Goal: Task Accomplishment & Management: Use online tool/utility

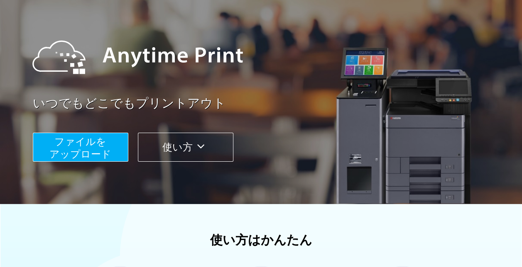
scroll to position [66, 0]
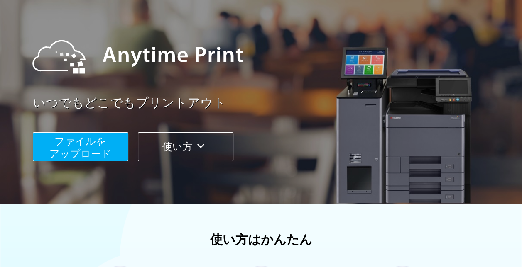
click at [75, 148] on span "ファイルを ​​アップロード" at bounding box center [80, 148] width 62 height 24
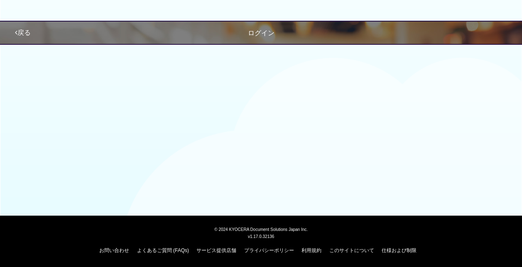
scroll to position [66, 0]
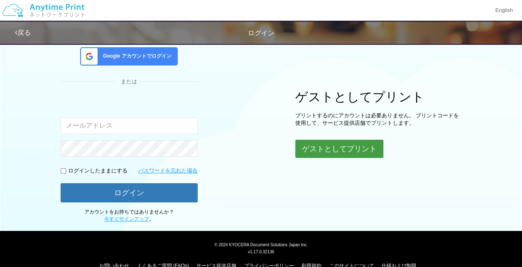
click at [327, 147] on button "ゲストとしてプリント" at bounding box center [339, 149] width 88 height 18
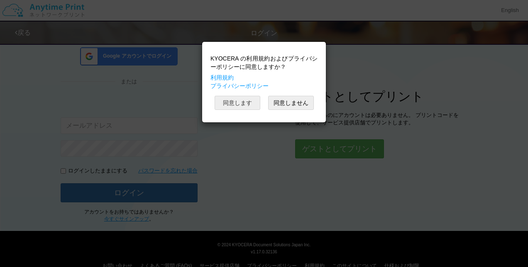
click at [232, 99] on button "同意します" at bounding box center [237, 103] width 46 height 14
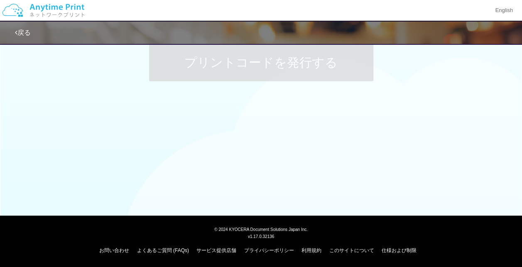
scroll to position [66, 0]
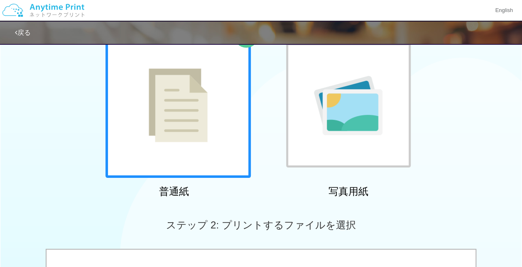
click at [150, 110] on img at bounding box center [178, 105] width 59 height 74
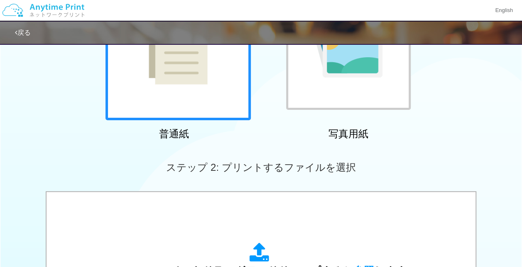
scroll to position [124, 0]
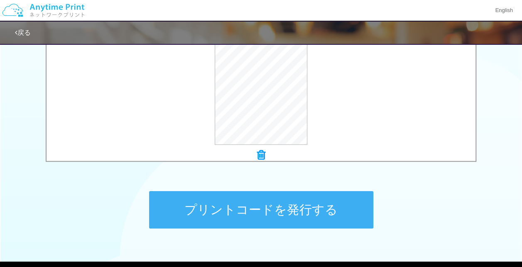
scroll to position [319, 0]
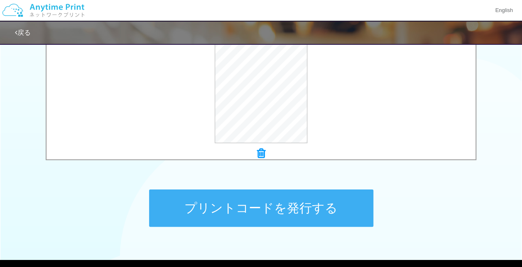
click at [237, 205] on button "プリントコードを発行する" at bounding box center [261, 208] width 224 height 37
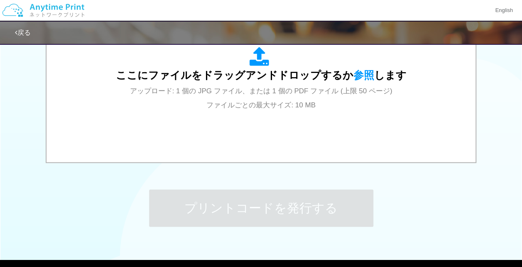
scroll to position [0, 0]
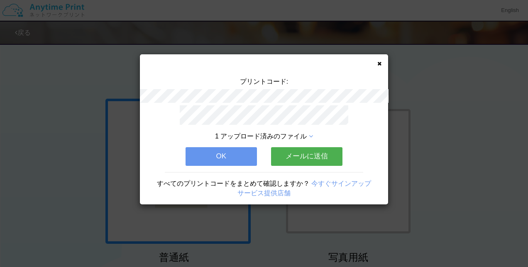
click at [309, 153] on button "メールに送信" at bounding box center [306, 156] width 71 height 18
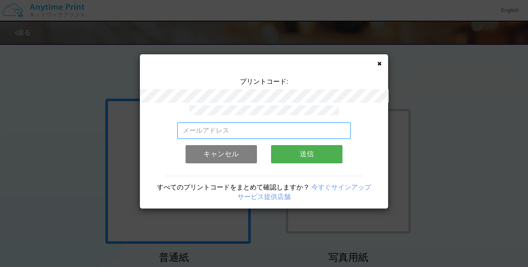
click at [183, 125] on input "email" at bounding box center [264, 130] width 174 height 17
type input "[PERSON_NAME][EMAIL_ADDRESS][DOMAIN_NAME]"
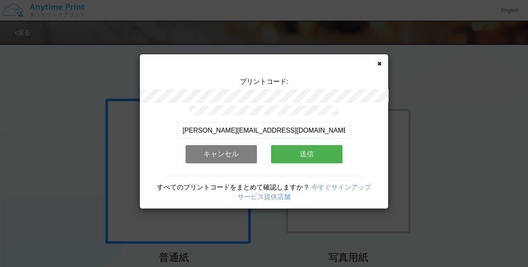
click at [305, 150] on button "送信" at bounding box center [306, 154] width 71 height 18
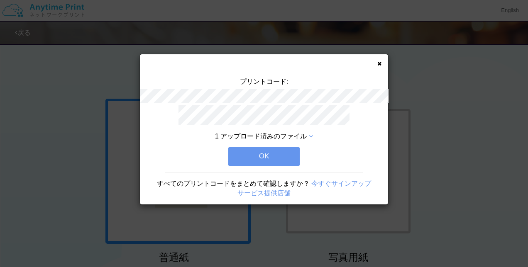
click at [268, 150] on button "OK" at bounding box center [263, 156] width 71 height 18
